Goal: Task Accomplishment & Management: Manage account settings

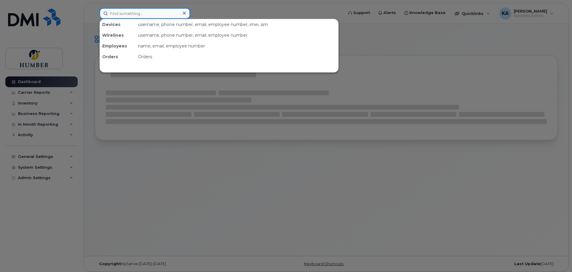
click at [147, 14] on input at bounding box center [144, 13] width 91 height 11
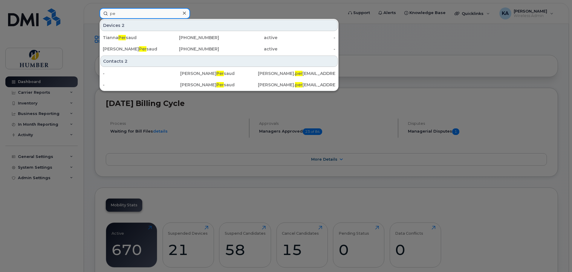
type input "p"
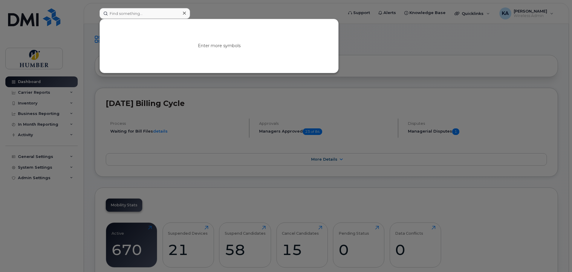
click at [39, 169] on div at bounding box center [286, 136] width 572 height 272
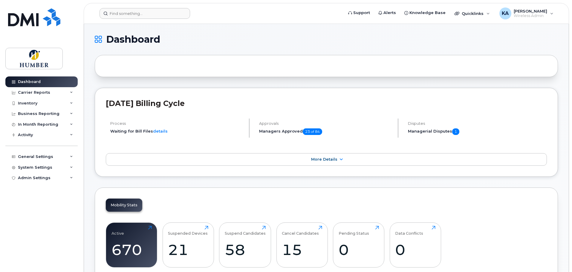
click at [39, 169] on div "System Settings" at bounding box center [35, 167] width 34 height 5
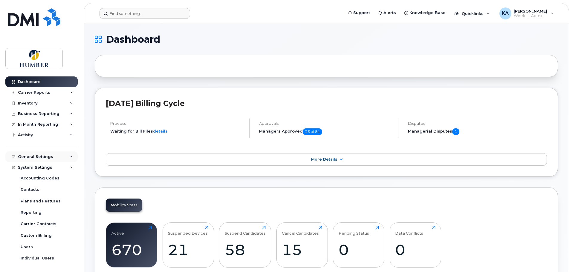
click at [43, 159] on div "General Settings" at bounding box center [35, 156] width 35 height 5
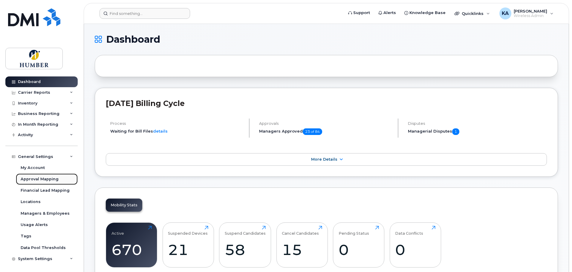
click at [42, 180] on div "Approval Mapping" at bounding box center [40, 179] width 38 height 5
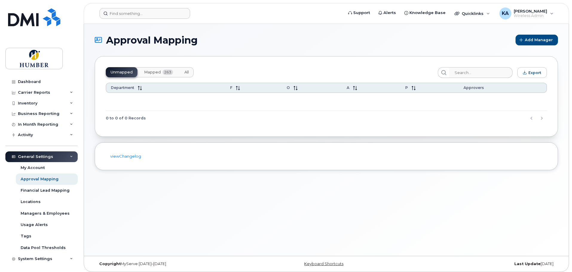
click at [162, 73] on button "Mapped 263" at bounding box center [158, 72] width 39 height 10
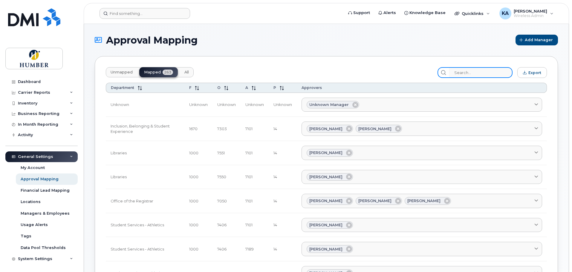
click at [471, 70] on input "search" at bounding box center [481, 72] width 64 height 11
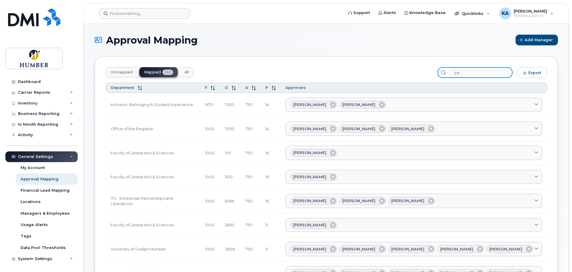
type input "p"
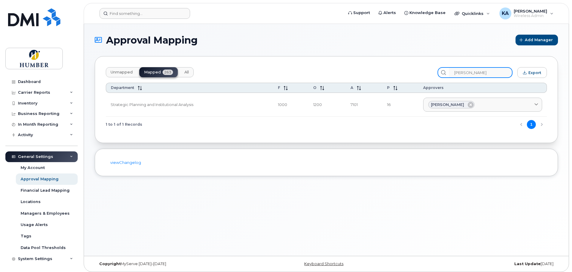
type input "jean"
click at [47, 117] on div "Business Reporting" at bounding box center [41, 113] width 72 height 11
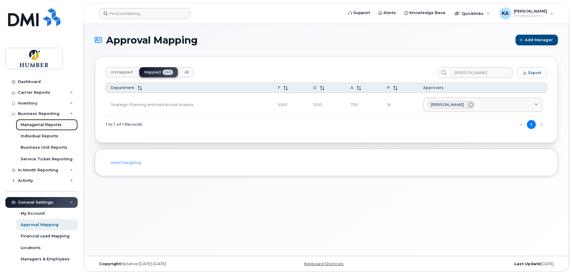
click at [45, 123] on div "Managerial Reports" at bounding box center [41, 124] width 41 height 5
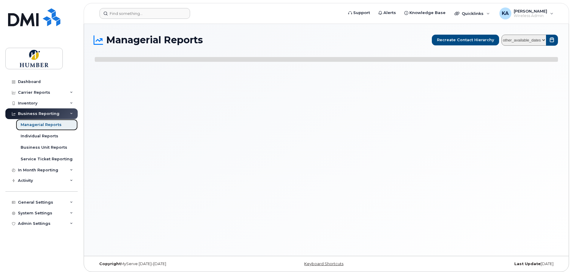
select select
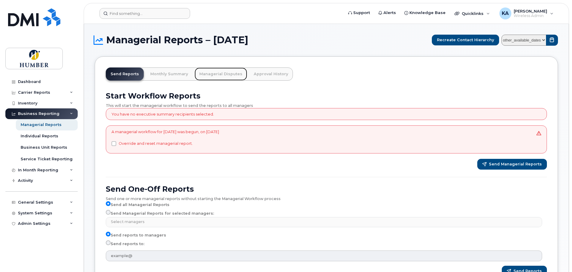
click at [224, 74] on link "Managerial Disputes" at bounding box center [220, 74] width 53 height 13
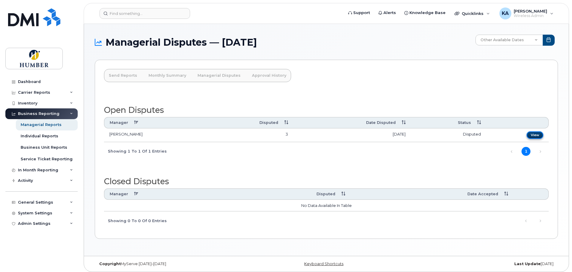
click at [533, 134] on link "View" at bounding box center [534, 134] width 17 height 7
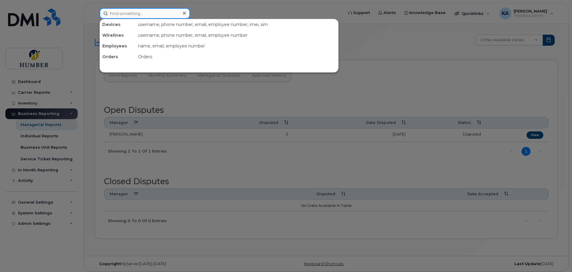
click at [127, 11] on input at bounding box center [144, 13] width 91 height 11
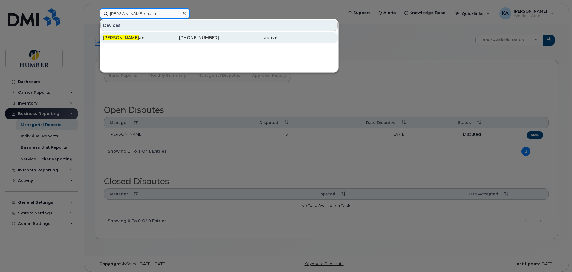
type input "ruchi chauh"
click at [129, 36] on span "Ruchi Chauh" at bounding box center [121, 37] width 36 height 5
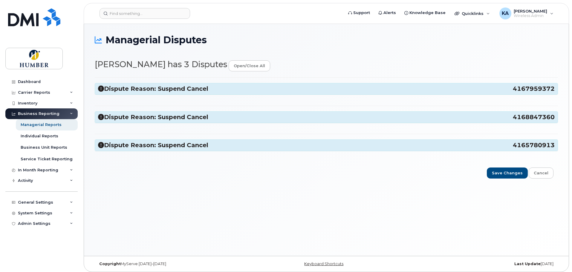
click at [139, 90] on h3 "Dispute Reason: Suspend Cancel 4167959372" at bounding box center [326, 89] width 456 height 8
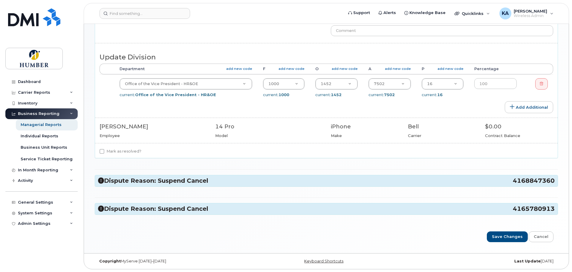
scroll to position [151, 0]
click at [100, 180] on icon at bounding box center [101, 180] width 6 height 6
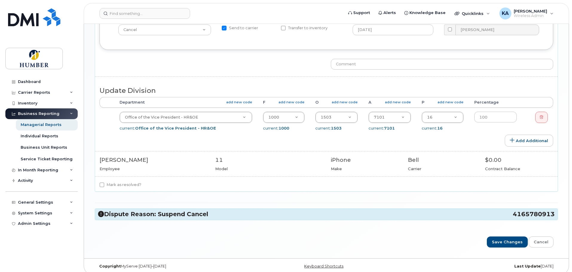
scroll to position [366, 0]
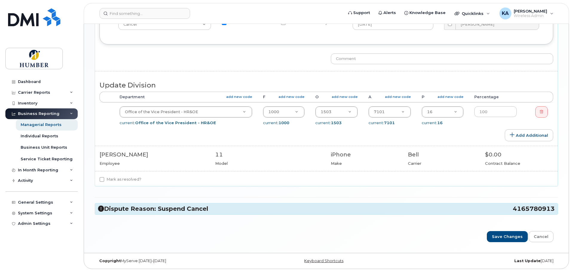
click at [100, 210] on icon at bounding box center [101, 209] width 6 height 6
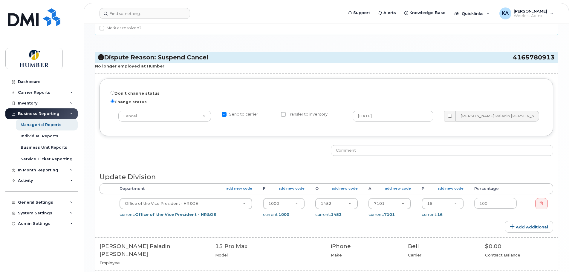
scroll to position [558, 0]
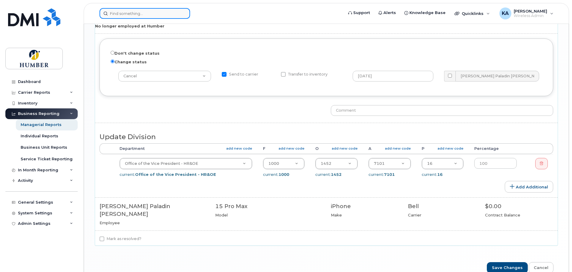
click at [113, 10] on input at bounding box center [144, 13] width 91 height 11
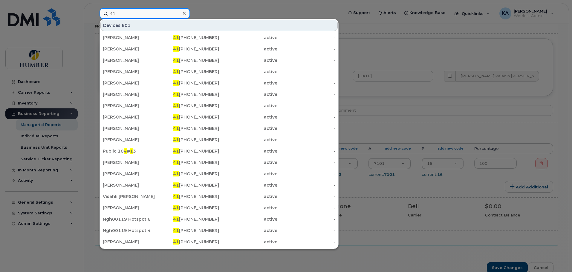
type input "4"
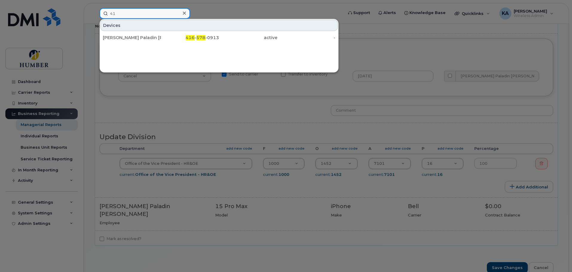
type input "4"
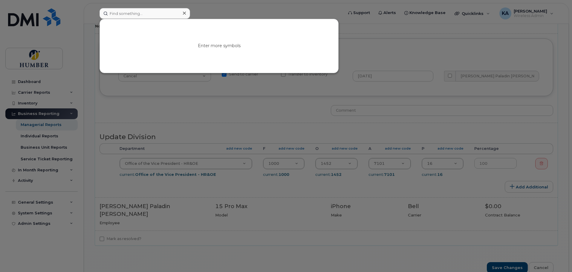
click at [207, 107] on div at bounding box center [286, 136] width 572 height 272
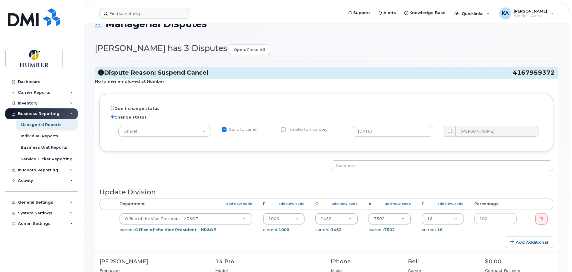
scroll to position [0, 0]
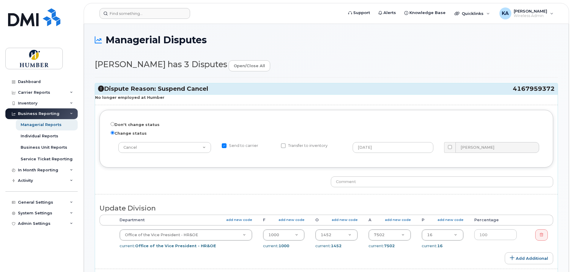
click at [226, 146] on input "Send to carrier" at bounding box center [224, 145] width 5 height 5
checkbox input "false"
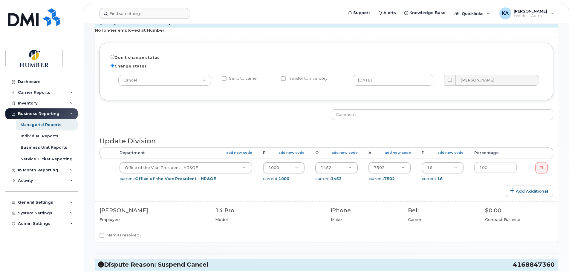
scroll to position [80, 0]
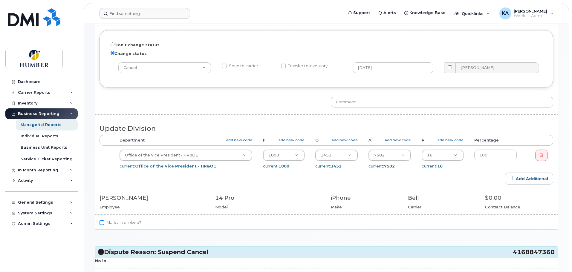
click at [102, 223] on input "Mark as resolved?" at bounding box center [101, 222] width 5 height 5
checkbox input "true"
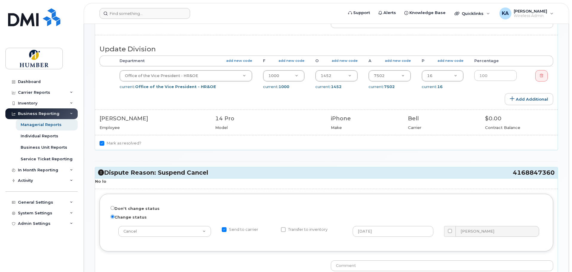
scroll to position [199, 0]
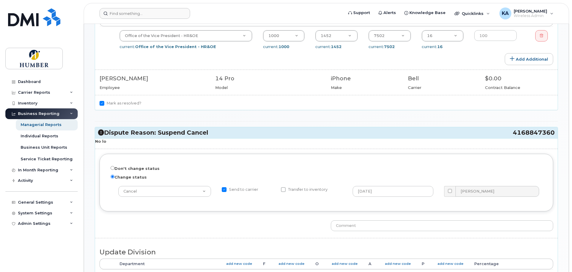
click at [226, 189] on input "Send to carrier" at bounding box center [224, 189] width 5 height 5
checkbox input "false"
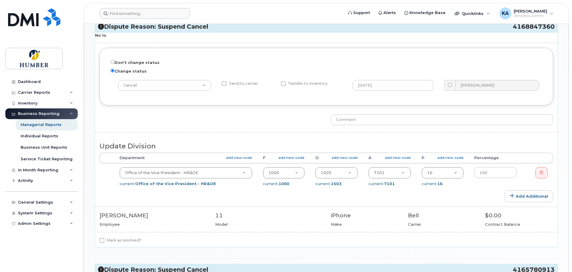
scroll to position [319, 0]
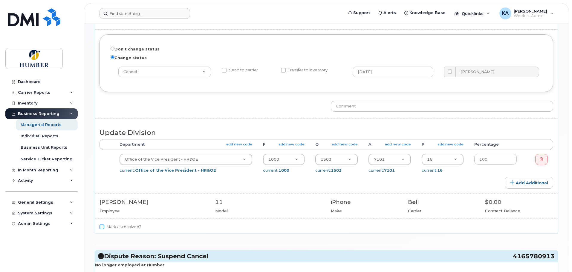
click at [102, 226] on input "Mark as resolved?" at bounding box center [101, 227] width 5 height 5
checkbox input "true"
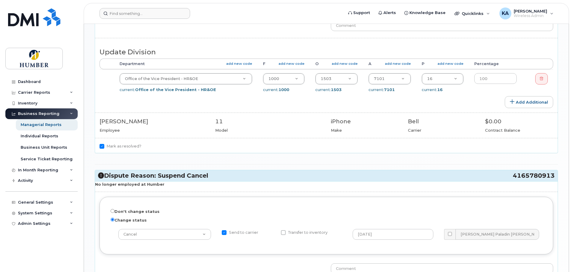
scroll to position [438, 0]
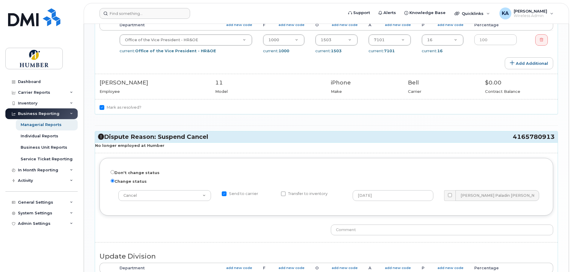
click at [226, 194] on input "Send to carrier" at bounding box center [224, 193] width 5 height 5
checkbox input "false"
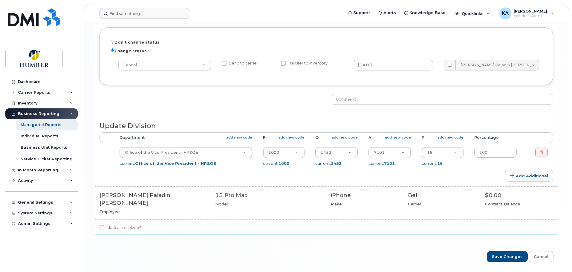
scroll to position [581, 0]
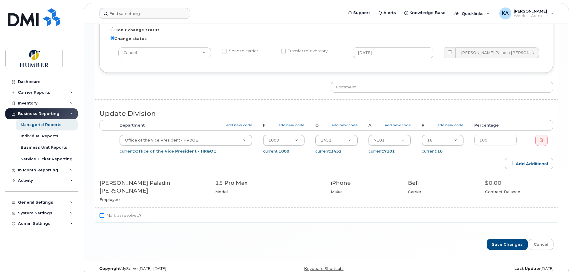
click at [100, 213] on input "Mark as resolved?" at bounding box center [101, 215] width 5 height 5
checkbox input "true"
click at [507, 239] on input "Save Changes" at bounding box center [507, 244] width 41 height 11
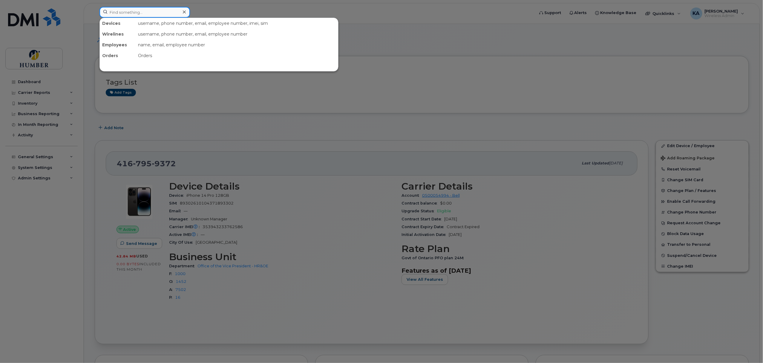
click at [158, 11] on input at bounding box center [144, 12] width 91 height 11
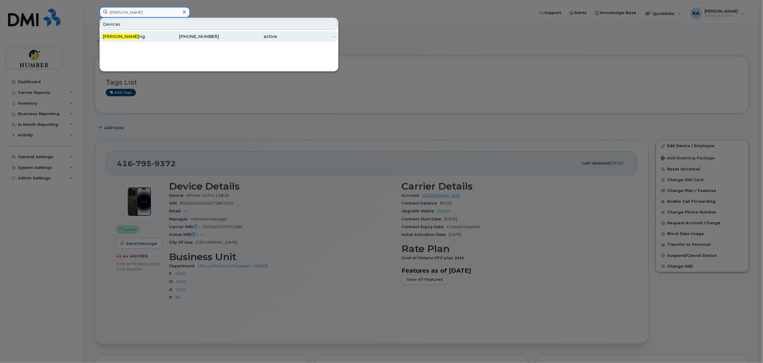
type input "margaret fu"
click at [145, 36] on div "Margaret Fu ng" at bounding box center [132, 36] width 58 height 6
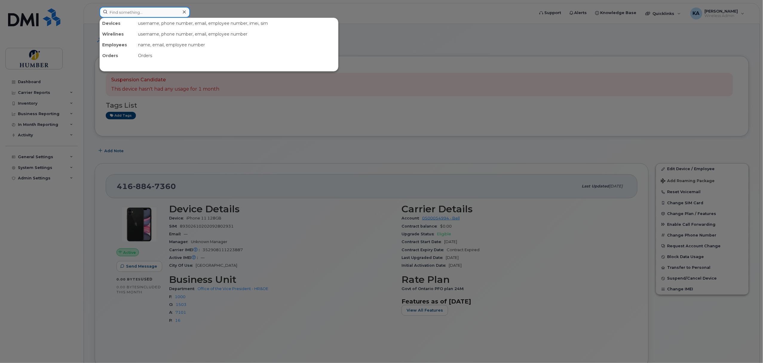
click at [121, 12] on input at bounding box center [144, 12] width 91 height 11
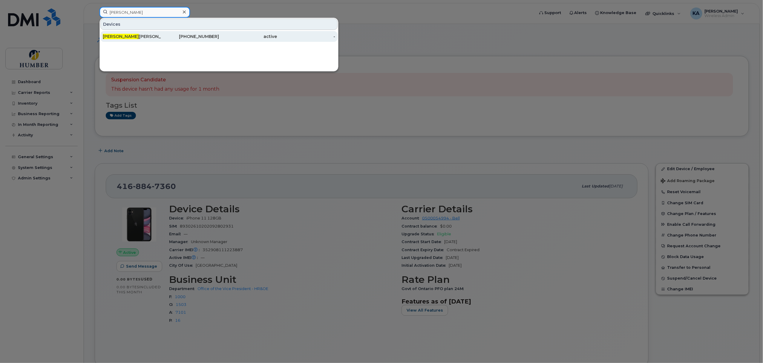
type input "[PERSON_NAME]"
click at [142, 39] on div "[PERSON_NAME] Paladin [PERSON_NAME]" at bounding box center [132, 36] width 58 height 6
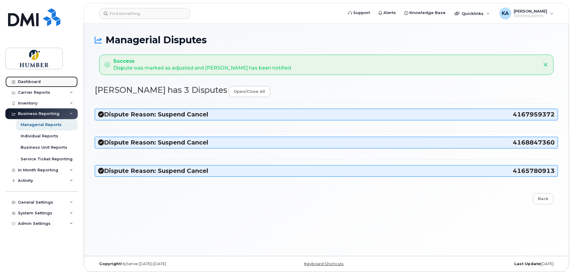
click at [33, 82] on div "Dashboard" at bounding box center [29, 81] width 23 height 5
